Goal: Use online tool/utility: Utilize a website feature to perform a specific function

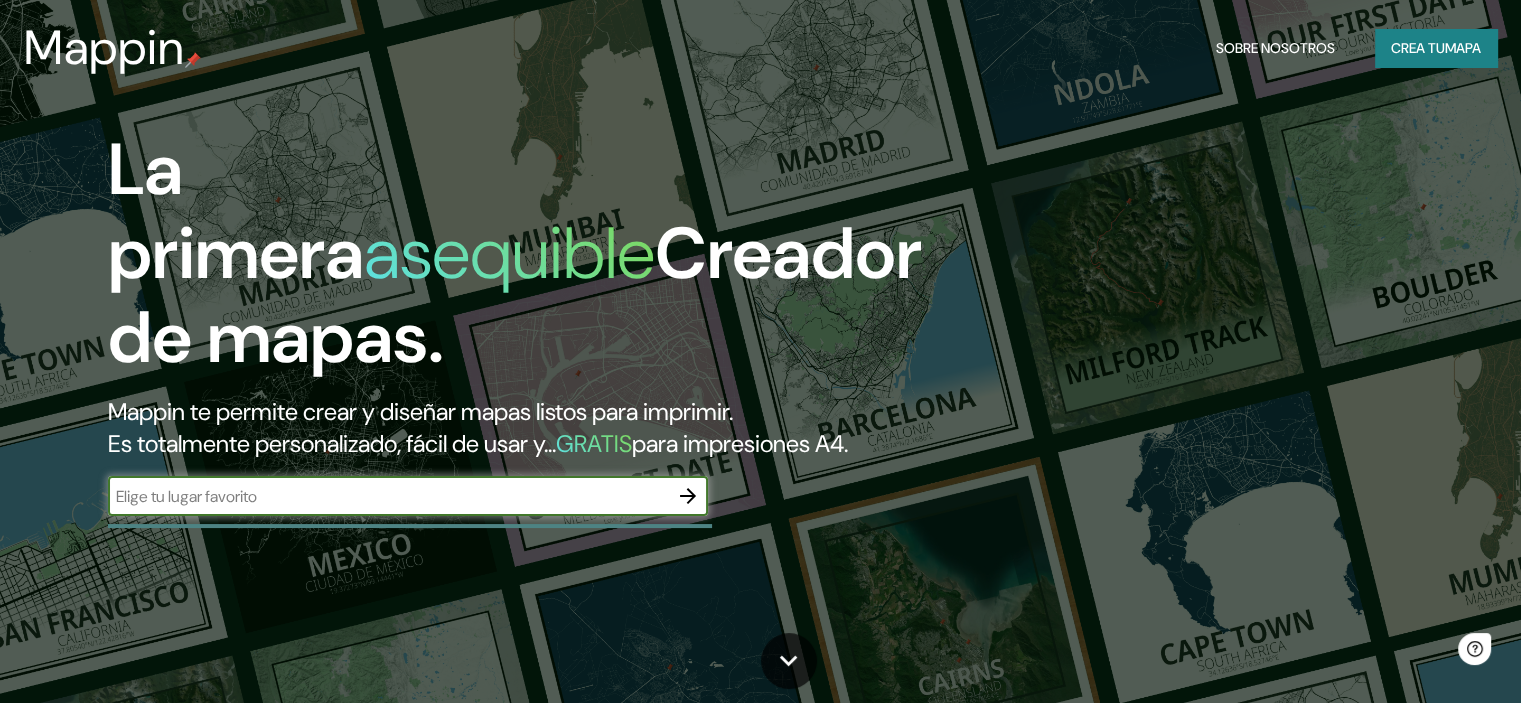
click at [357, 516] on div "​" at bounding box center [408, 496] width 600 height 40
type input "p"
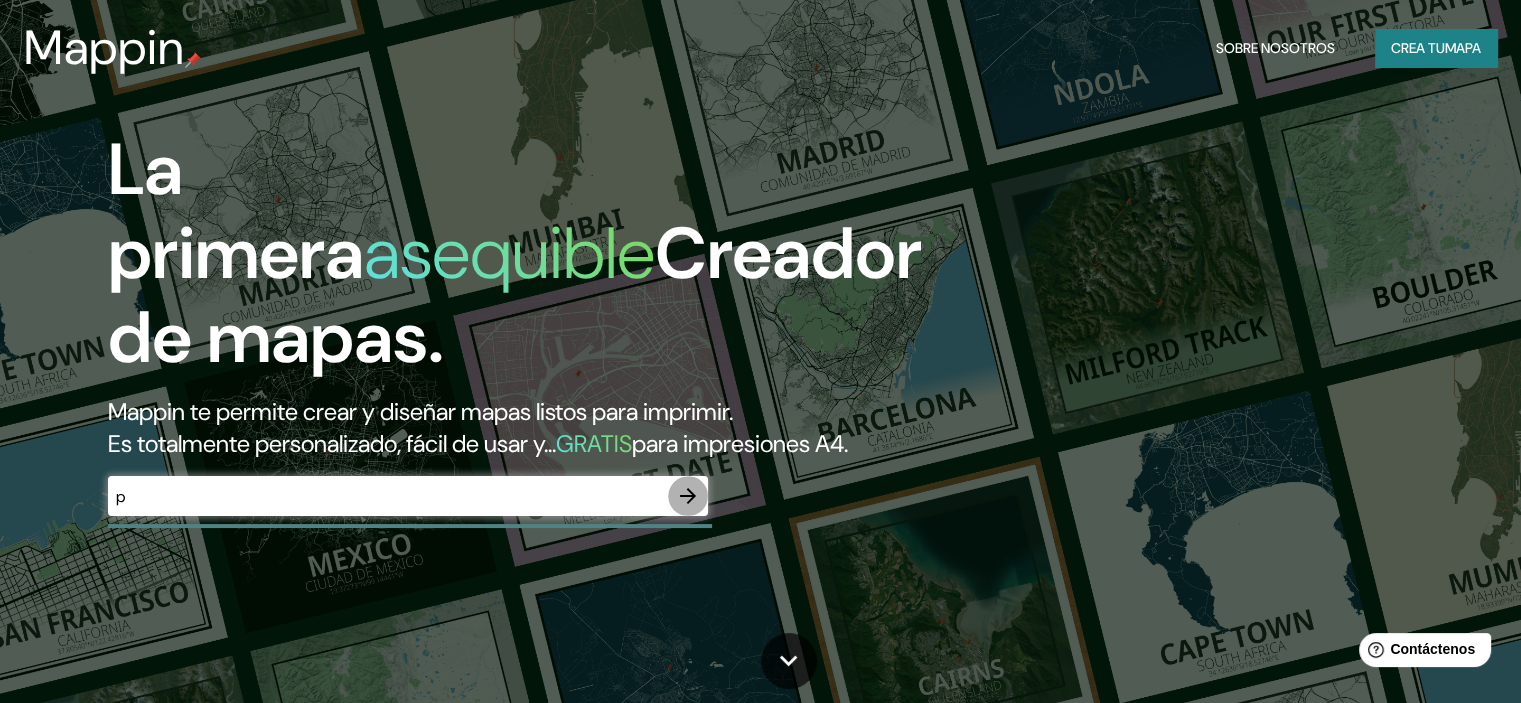
click at [357, 516] on div "p ​" at bounding box center [408, 496] width 600 height 40
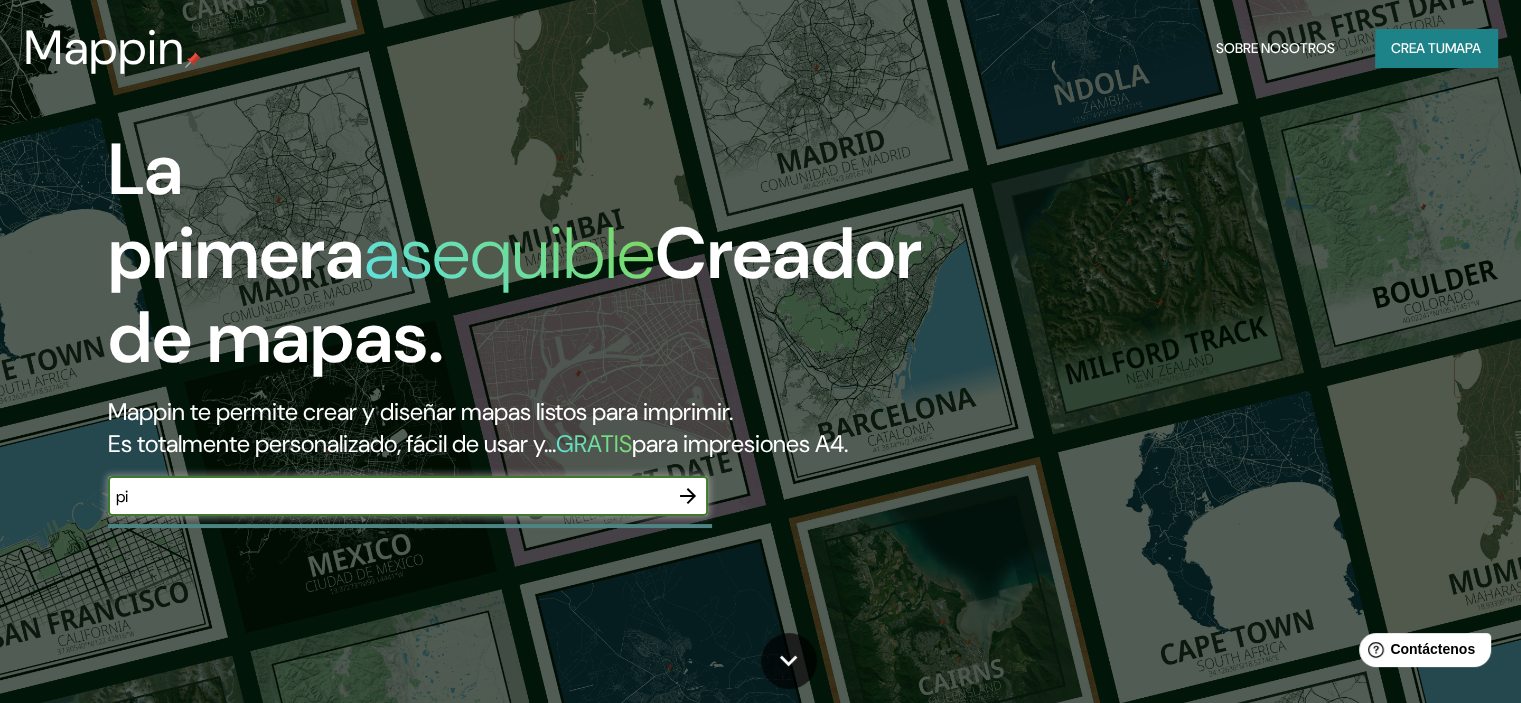
type input "p"
type input "Pilar"
click at [688, 508] on icon "button" at bounding box center [688, 496] width 24 height 24
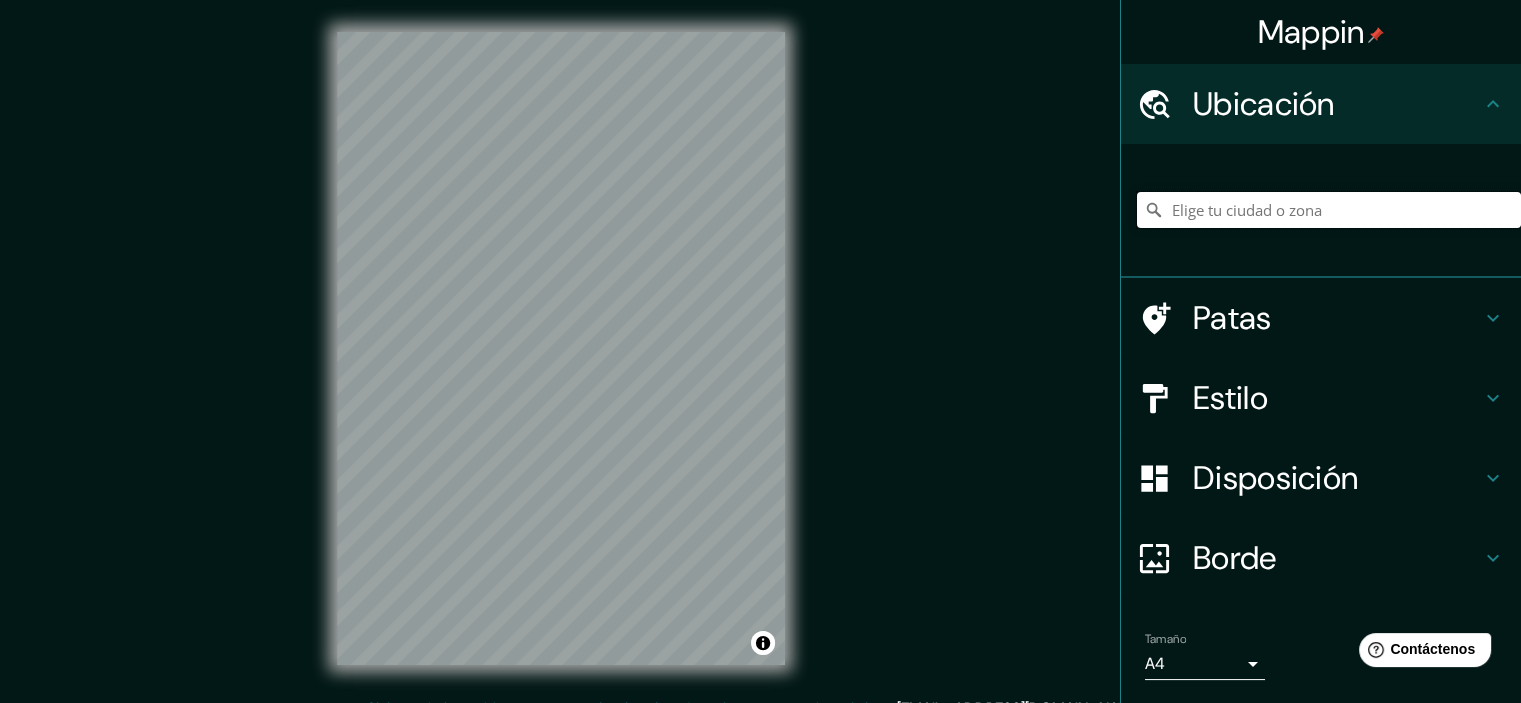
click at [1203, 216] on input "Elige tu ciudad o zona" at bounding box center [1329, 210] width 384 height 36
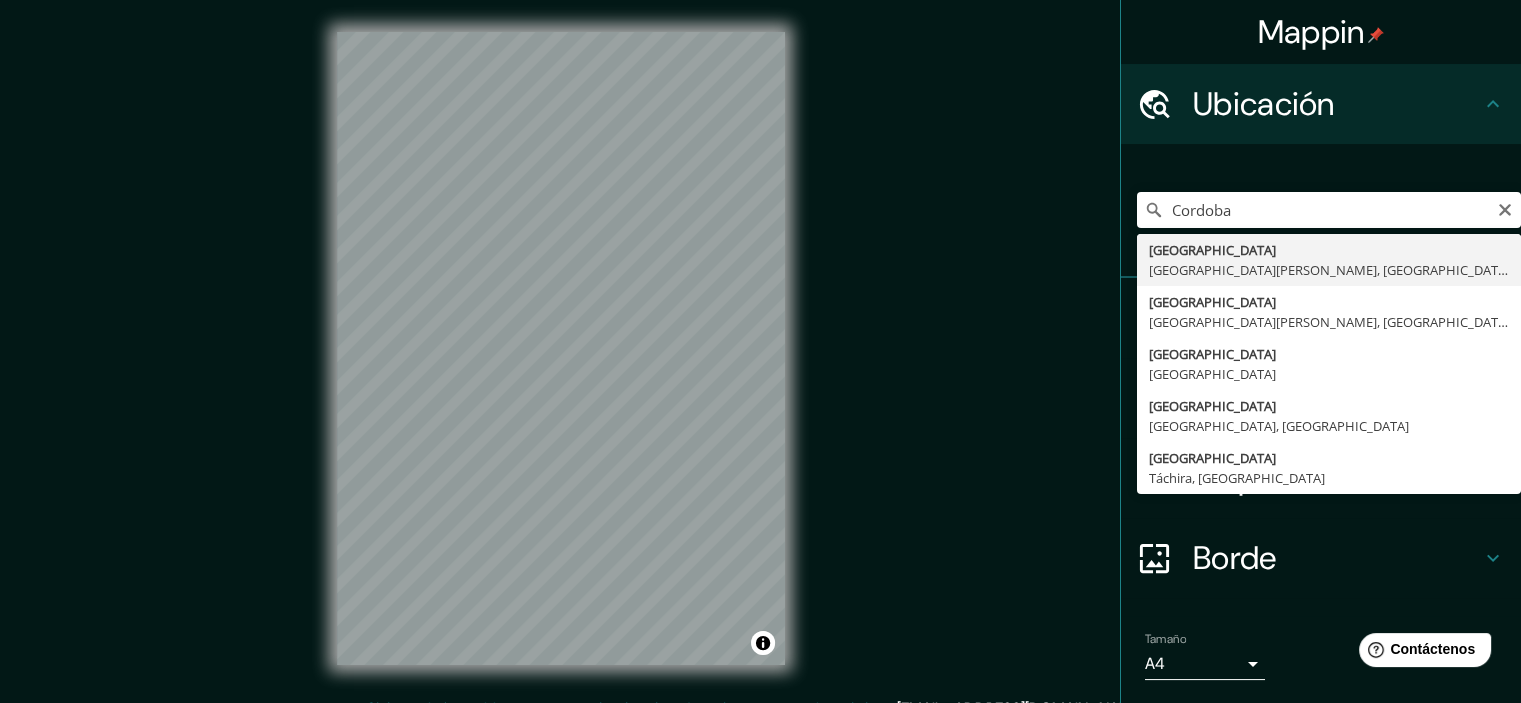
type input "[GEOGRAPHIC_DATA], [GEOGRAPHIC_DATA][PERSON_NAME], [GEOGRAPHIC_DATA]"
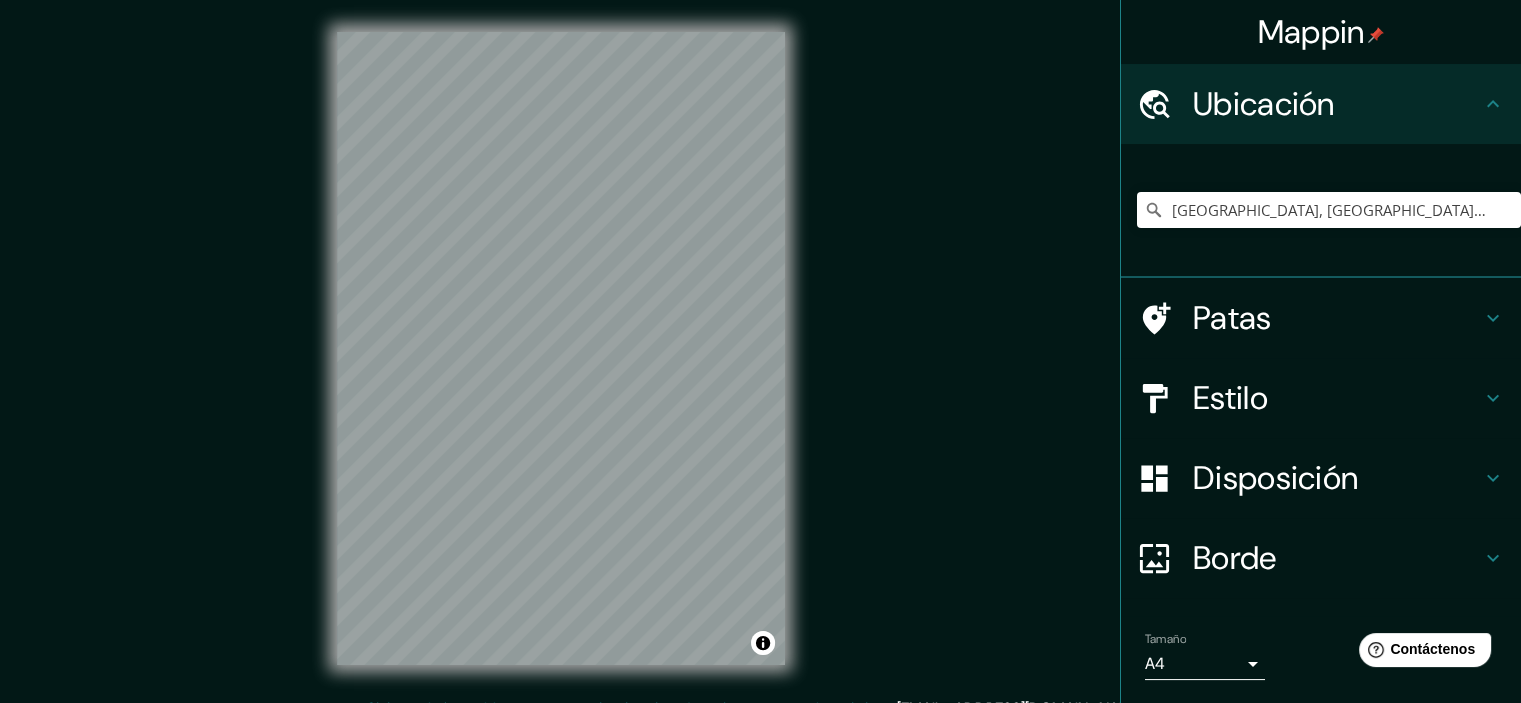
click at [1276, 388] on h4 "Estilo" at bounding box center [1337, 398] width 288 height 40
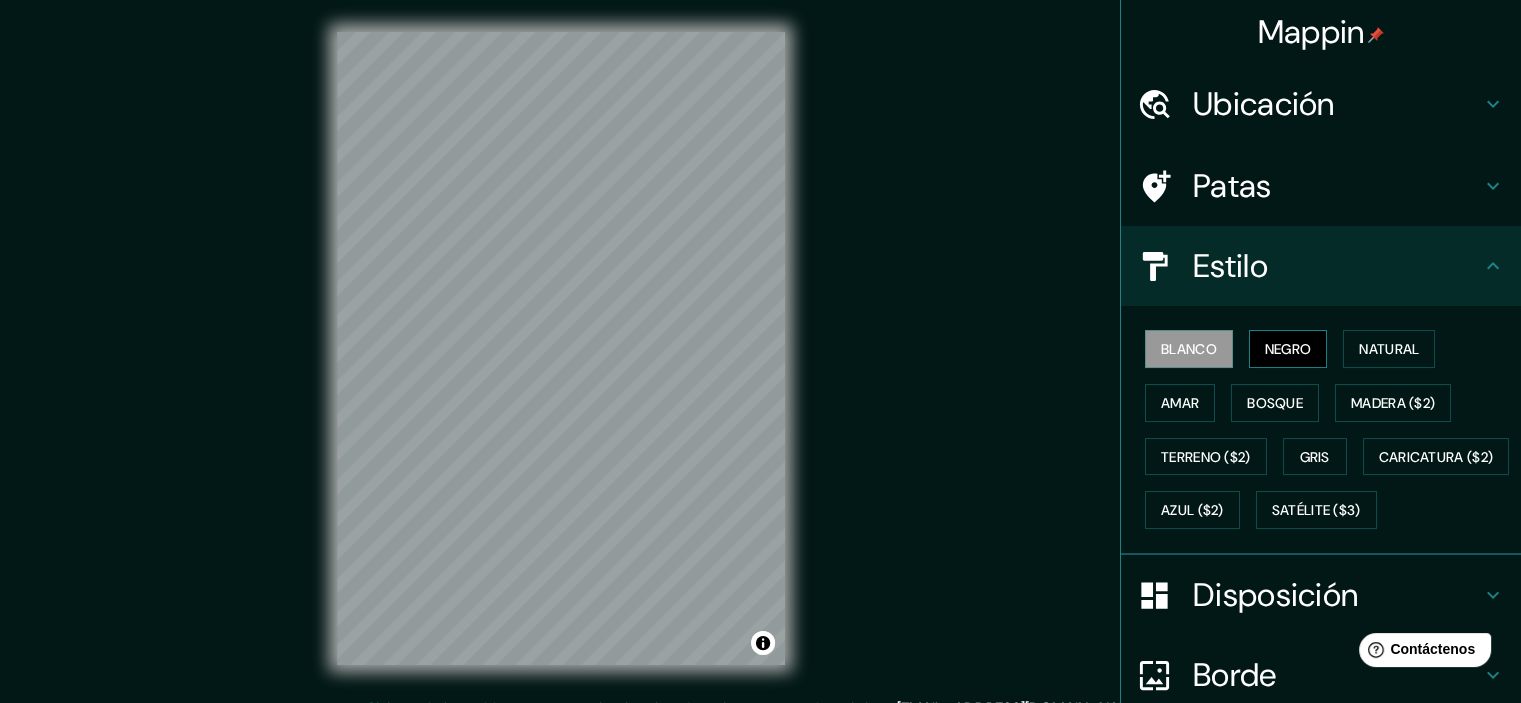
click at [1276, 352] on font "Negro" at bounding box center [1288, 349] width 47 height 18
click at [1359, 349] on font "Natural" at bounding box center [1389, 349] width 60 height 18
click at [1292, 349] on font "Negro" at bounding box center [1288, 349] width 47 height 18
click at [1263, 186] on h4 "Patas" at bounding box center [1337, 186] width 288 height 40
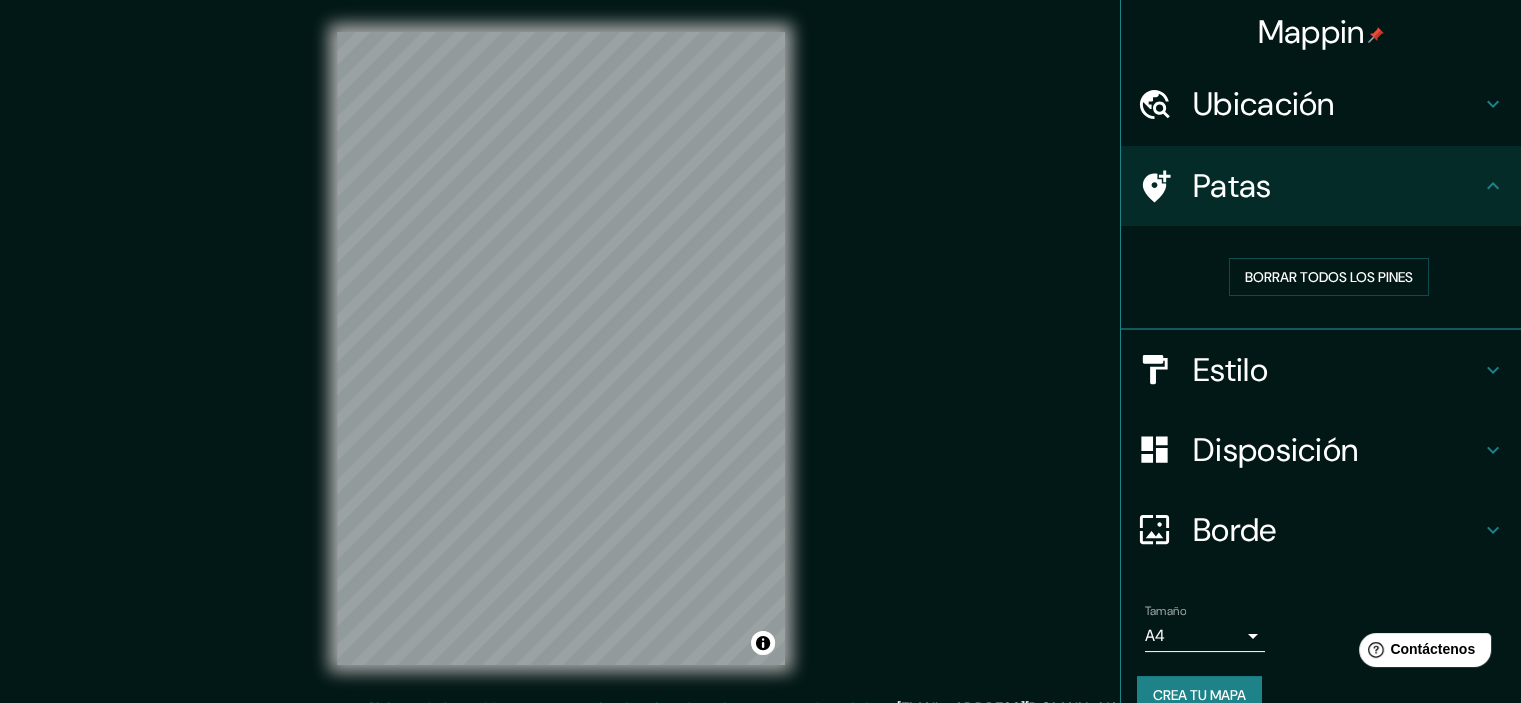
click at [1143, 182] on icon at bounding box center [1157, 186] width 28 height 32
click at [1310, 273] on font "Borrar todos los pines" at bounding box center [1329, 277] width 168 height 18
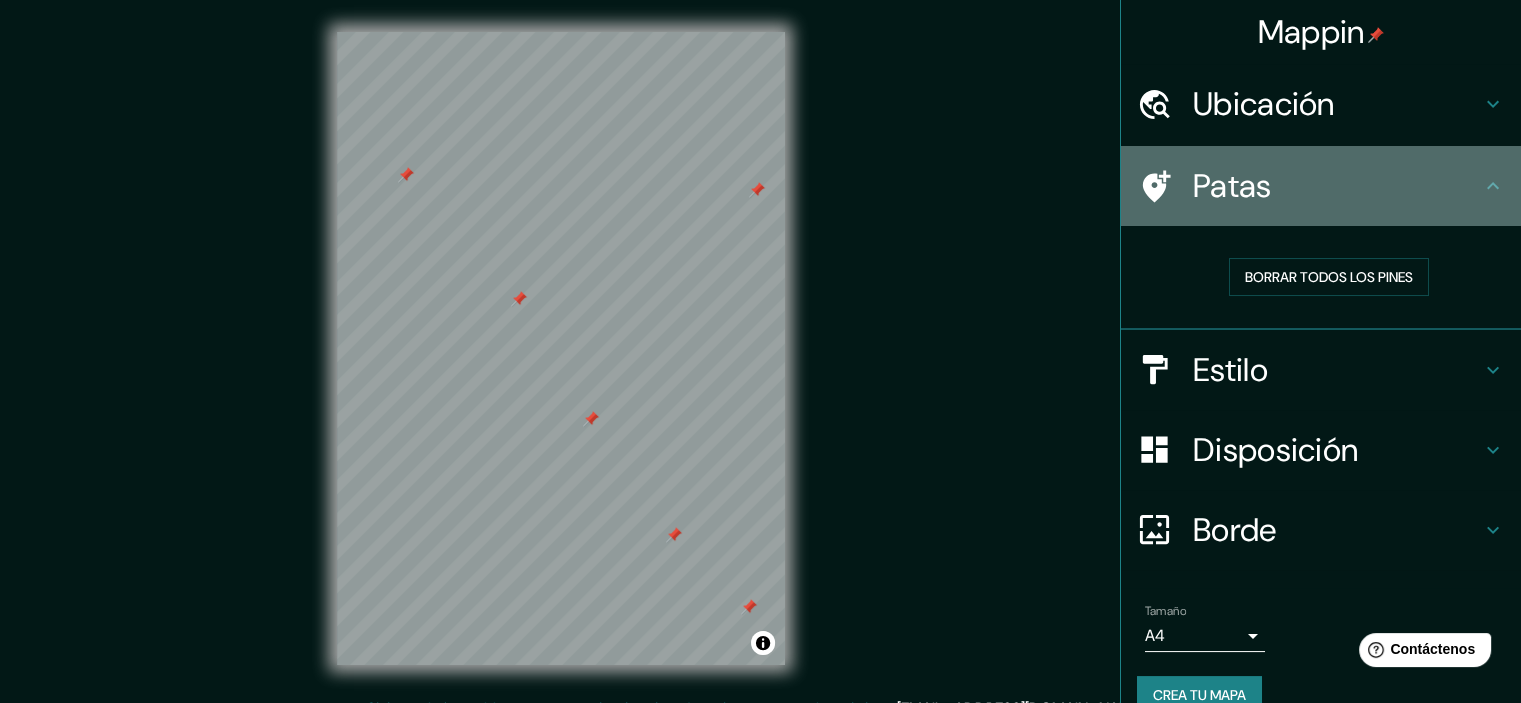
click at [1464, 189] on h4 "Patas" at bounding box center [1337, 186] width 288 height 40
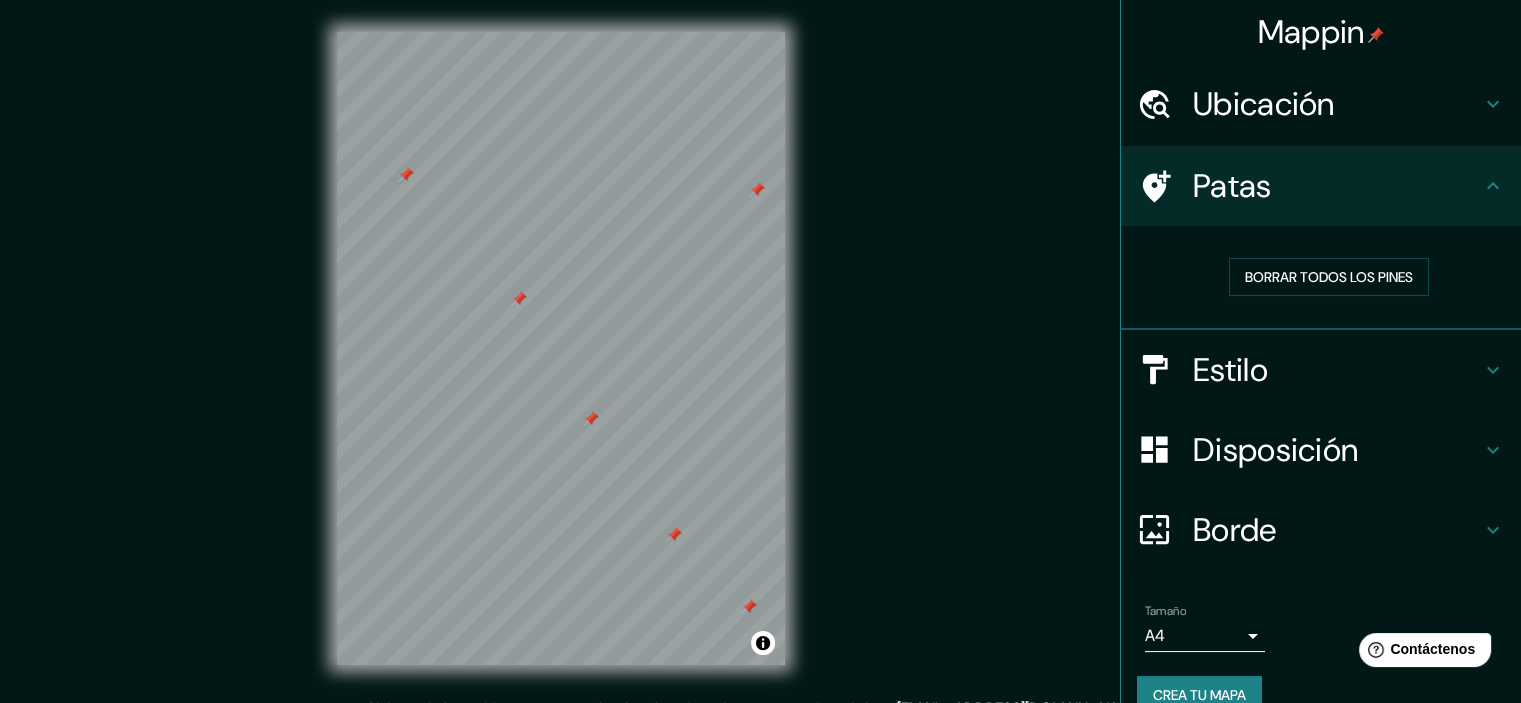
click at [1481, 179] on icon at bounding box center [1493, 186] width 24 height 24
click at [1418, 439] on h4 "Disposición" at bounding box center [1337, 450] width 288 height 40
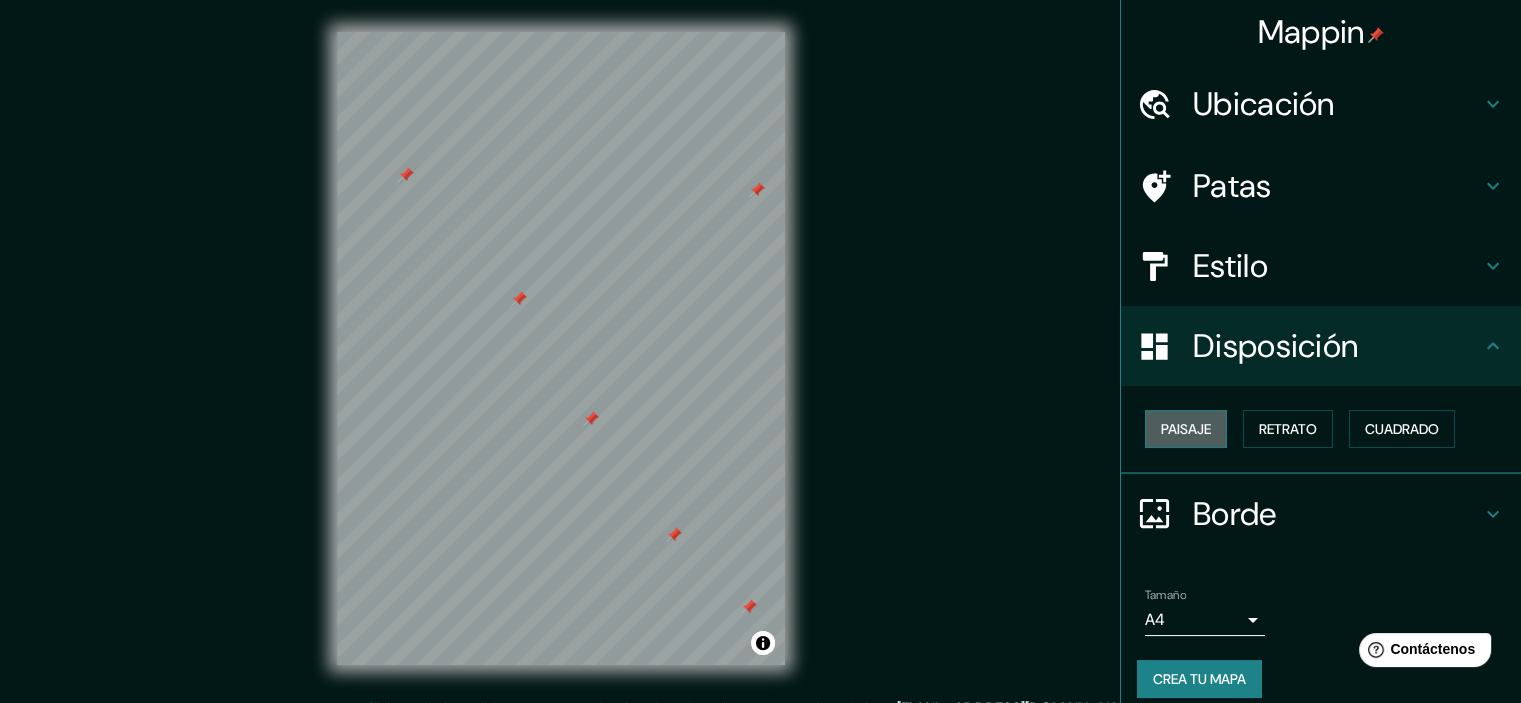
click at [1161, 422] on font "Paisaje" at bounding box center [1186, 429] width 50 height 18
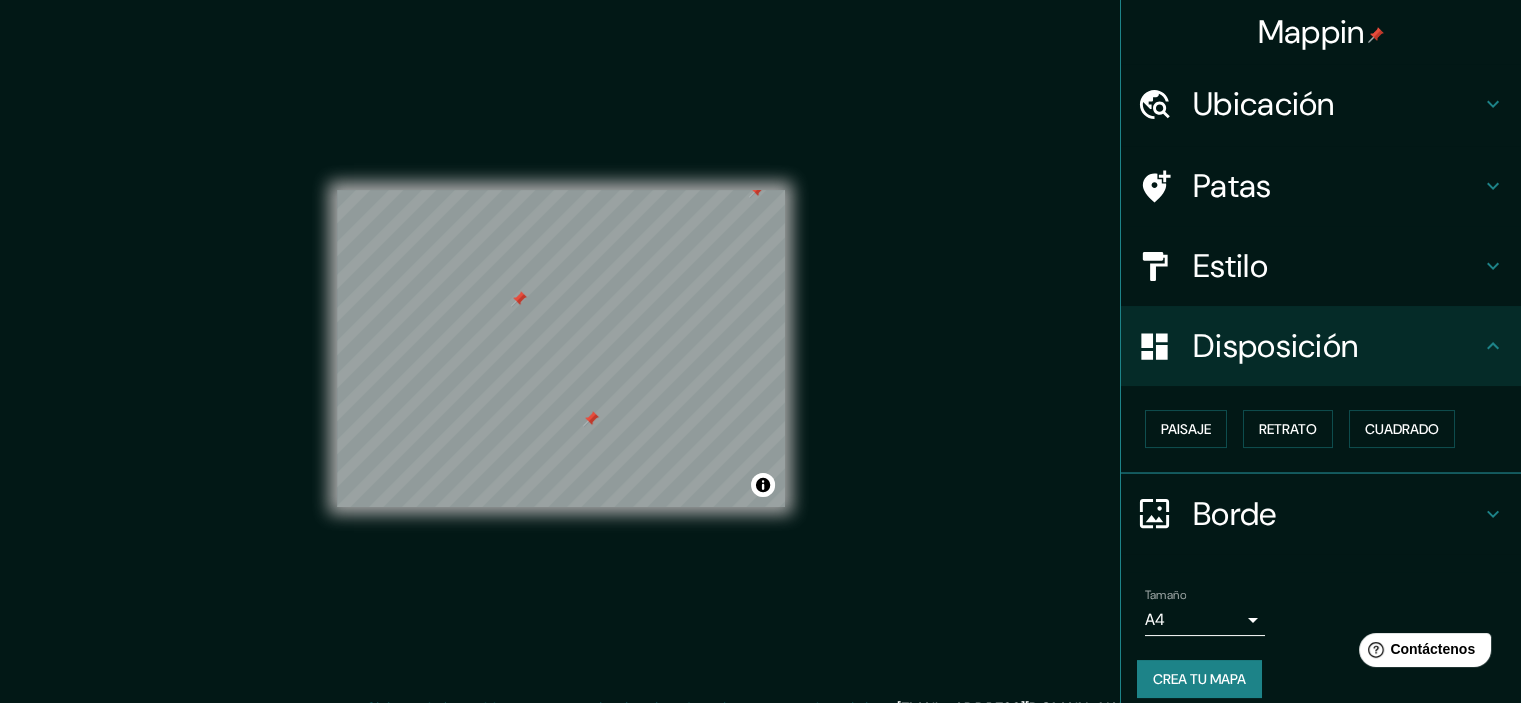
click at [1273, 511] on h4 "Borde" at bounding box center [1337, 514] width 288 height 40
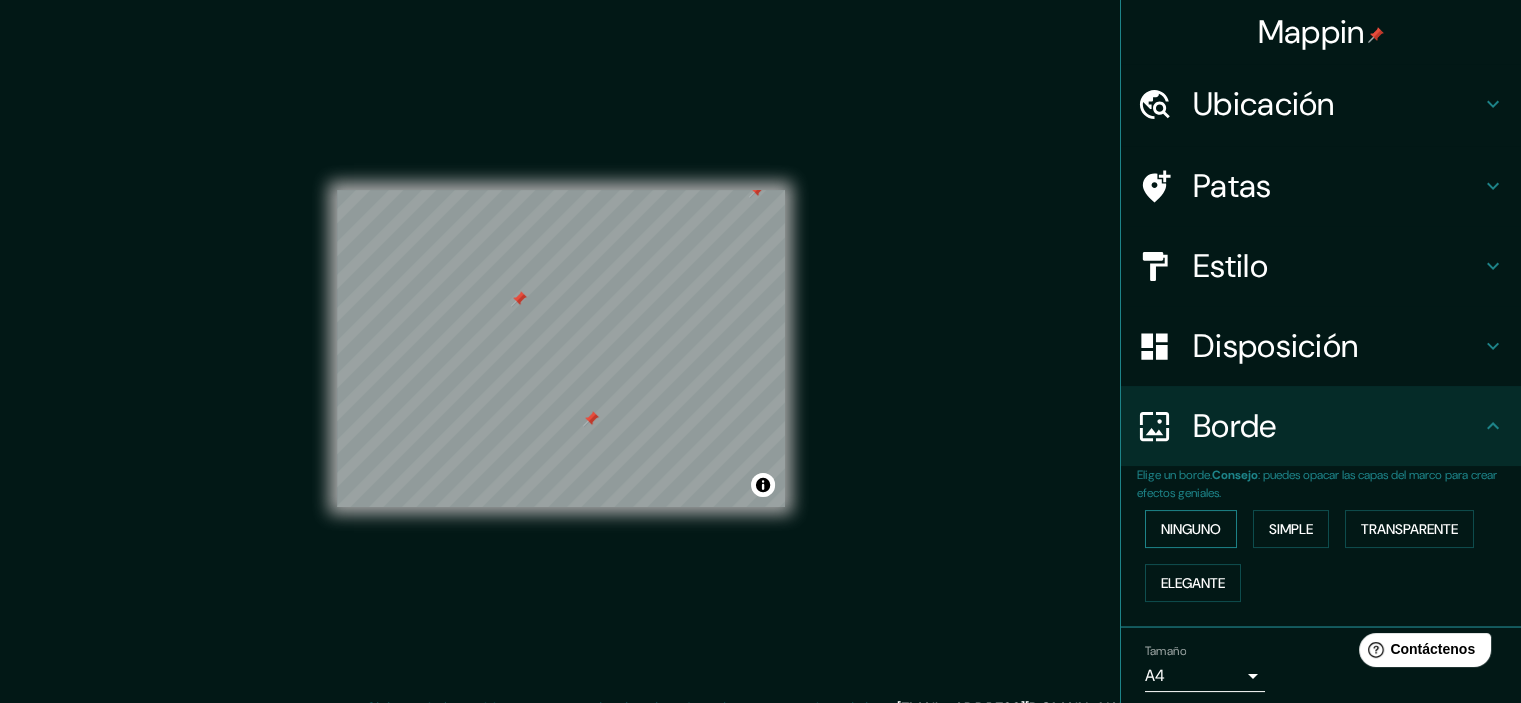
click at [1173, 522] on font "Ninguno" at bounding box center [1191, 529] width 60 height 18
click at [1253, 530] on button "Simple" at bounding box center [1291, 529] width 76 height 38
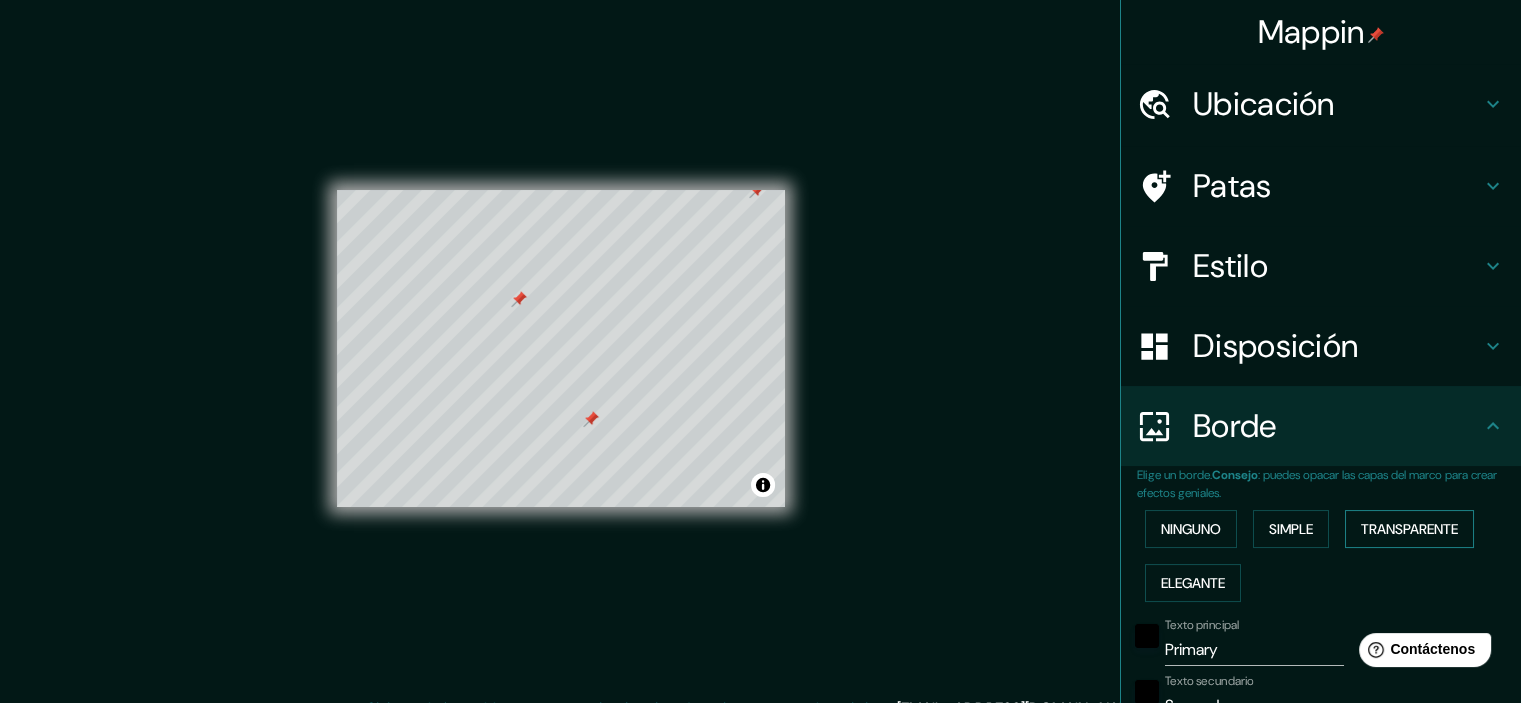
click at [1385, 535] on font "Transparente" at bounding box center [1409, 529] width 97 height 18
click at [1208, 580] on font "Elegante" at bounding box center [1193, 583] width 64 height 18
click at [1184, 539] on font "Ninguno" at bounding box center [1191, 529] width 60 height 26
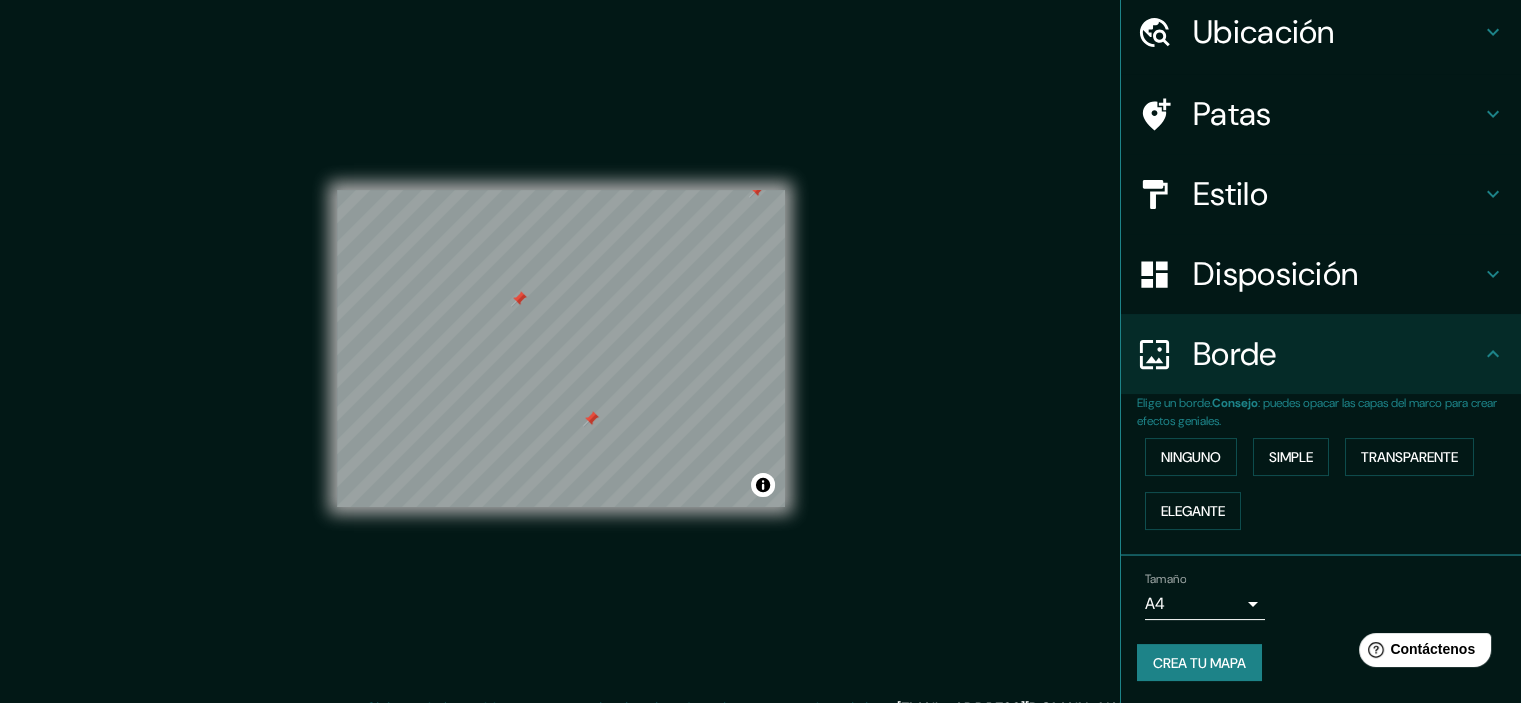
scroll to position [25, 0]
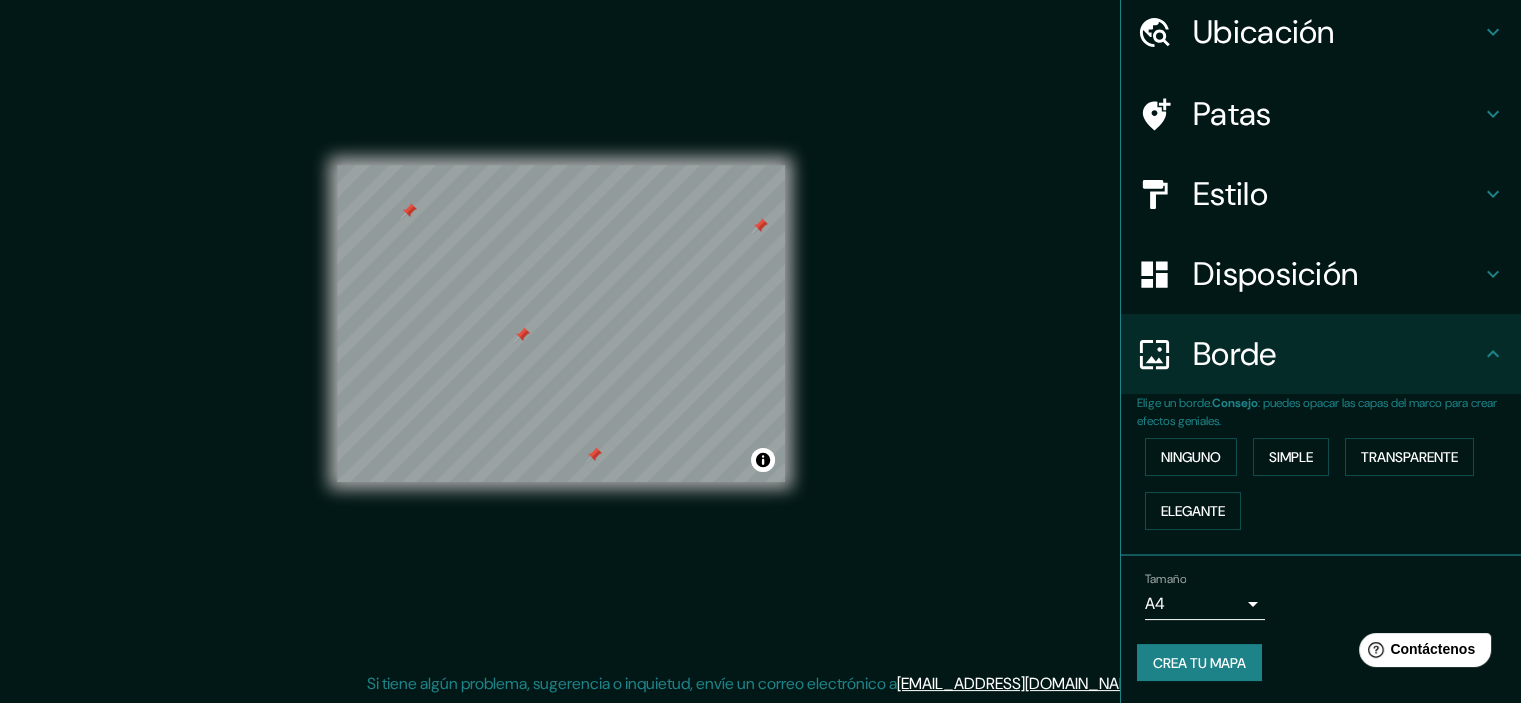
click at [1168, 666] on font "Crea tu mapa" at bounding box center [1199, 663] width 93 height 18
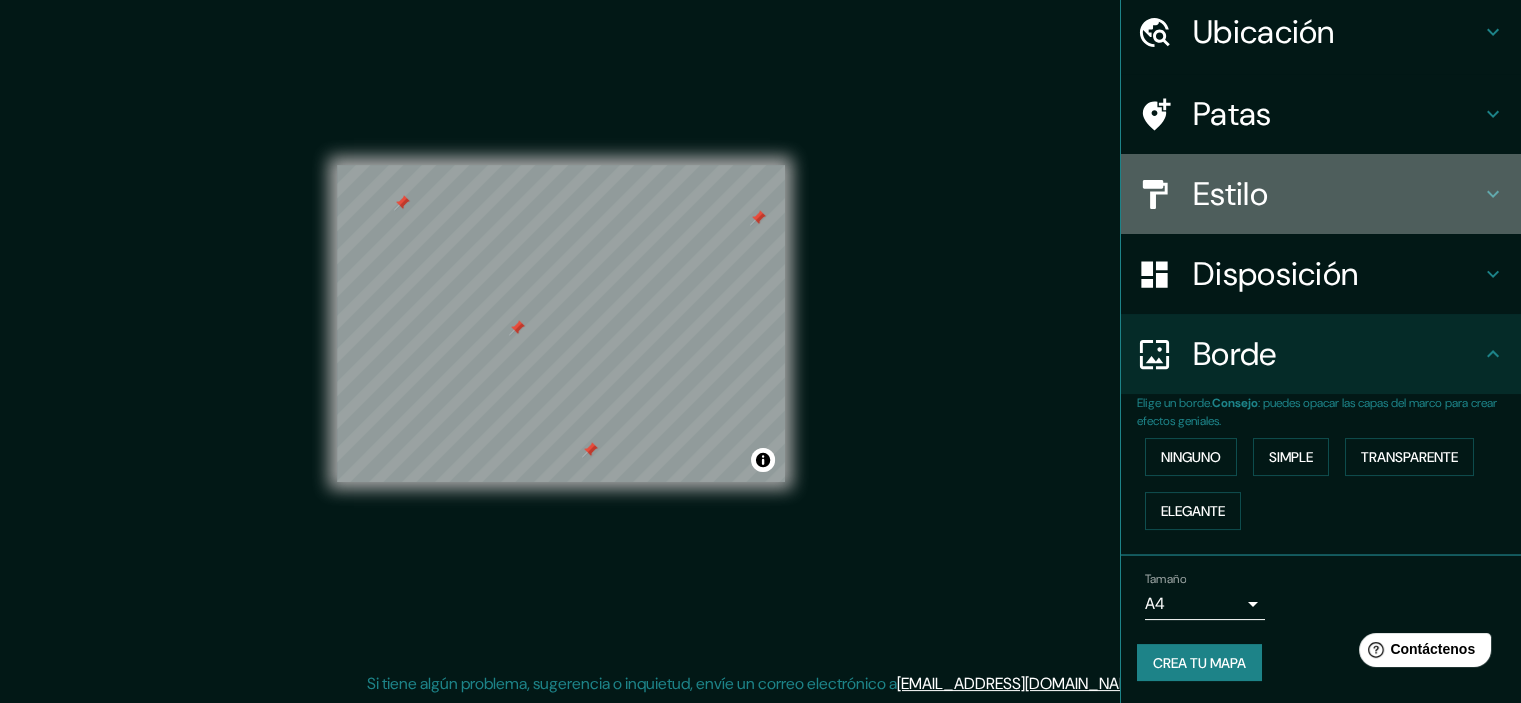
click at [1236, 183] on font "Estilo" at bounding box center [1230, 194] width 75 height 42
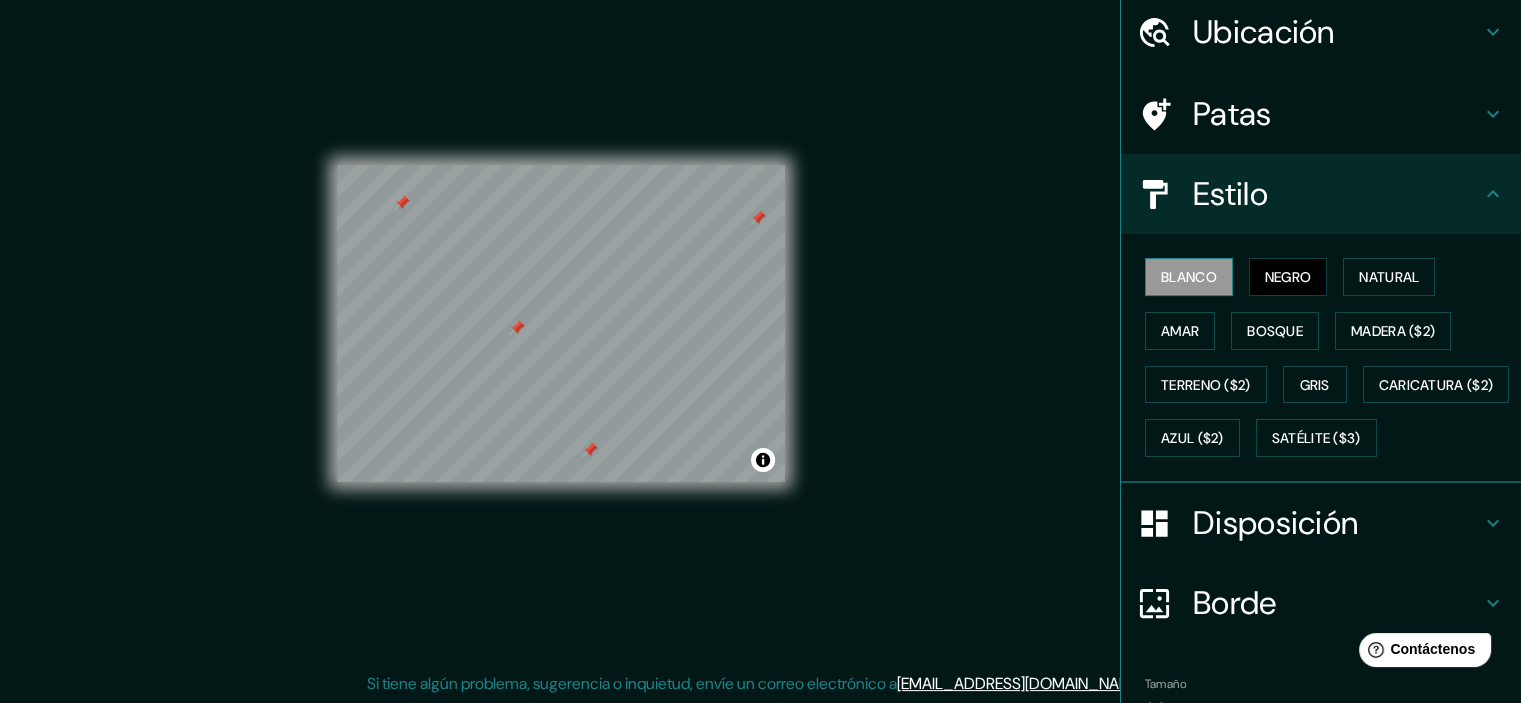
click at [1195, 277] on font "Blanco" at bounding box center [1189, 277] width 56 height 18
click at [1324, 206] on h4 "Estilo" at bounding box center [1337, 194] width 288 height 40
click at [1481, 195] on icon at bounding box center [1493, 194] width 24 height 24
click at [1353, 543] on h4 "Disposición" at bounding box center [1337, 523] width 288 height 40
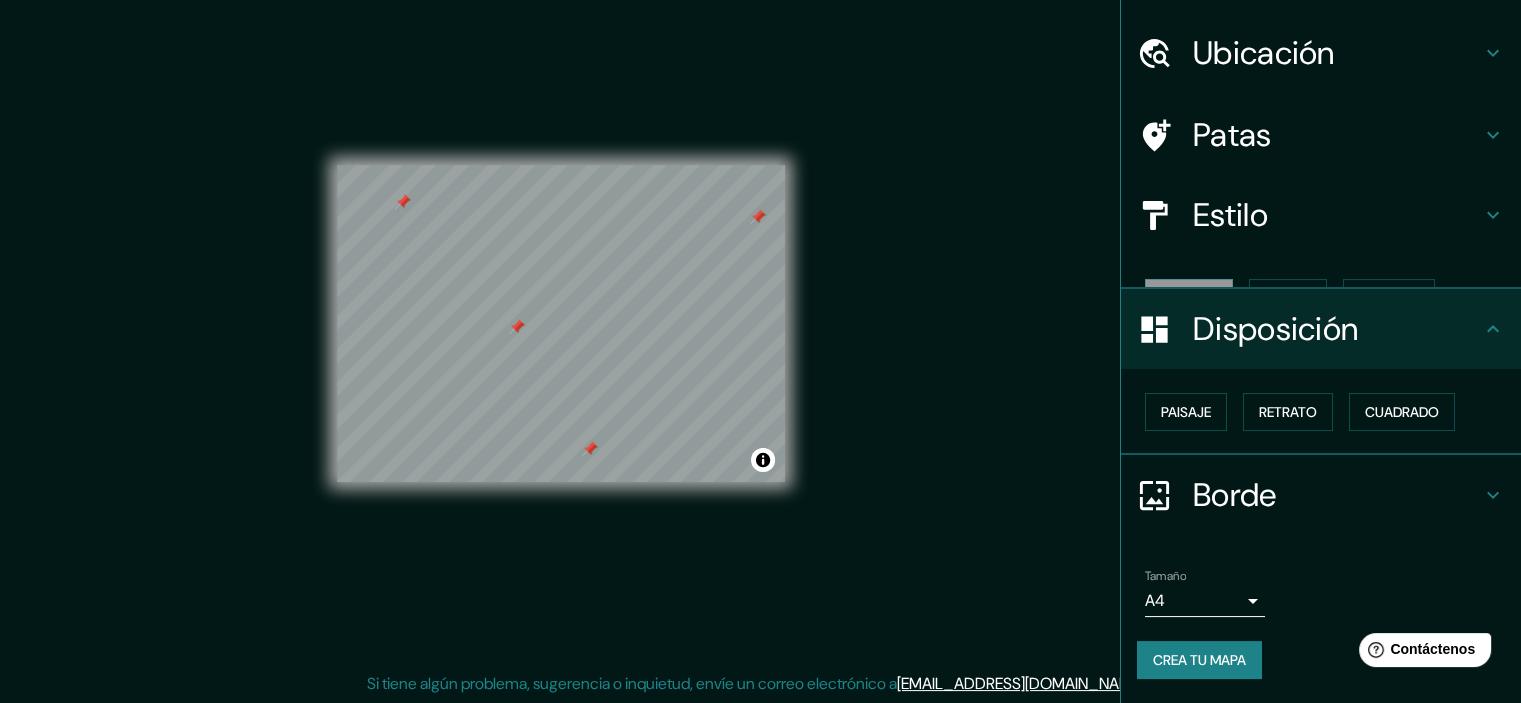
scroll to position [16, 0]
